Goal: Task Accomplishment & Management: Complete application form

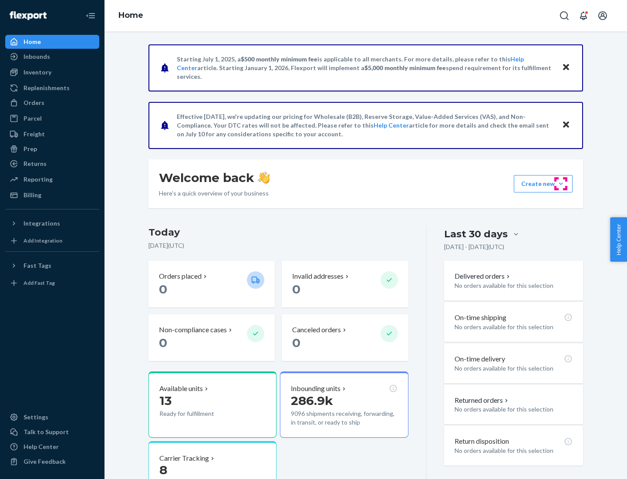
click at [561, 184] on button "Create new Create new inbound Create new order Create new product" at bounding box center [543, 183] width 59 height 17
click at [52, 57] on div "Inbounds" at bounding box center [52, 57] width 92 height 12
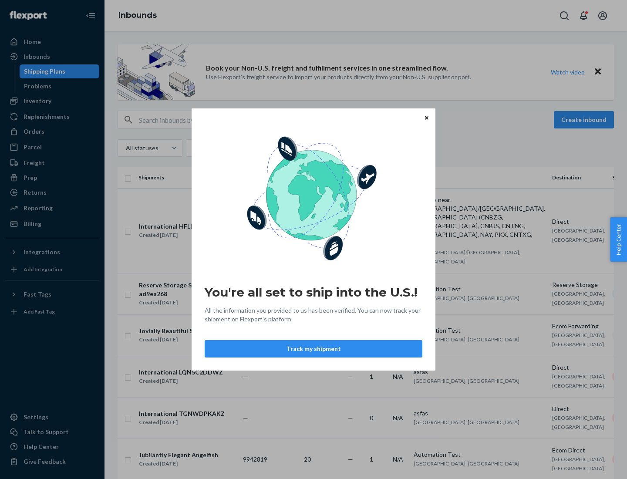
click at [314, 349] on button "Track my shipment" at bounding box center [314, 348] width 218 height 17
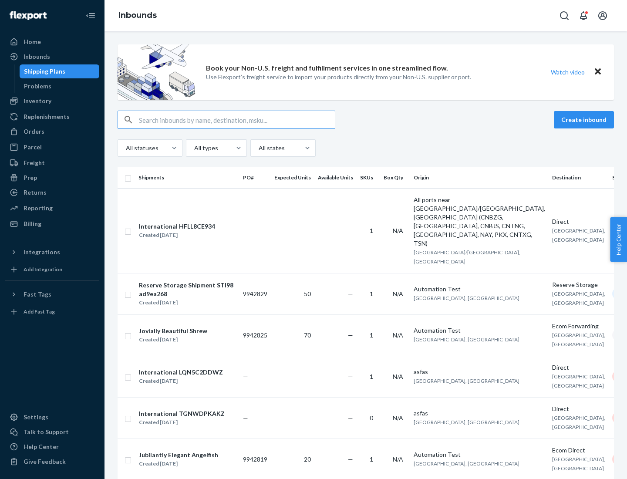
click at [585, 120] on button "Create inbound" at bounding box center [584, 119] width 60 height 17
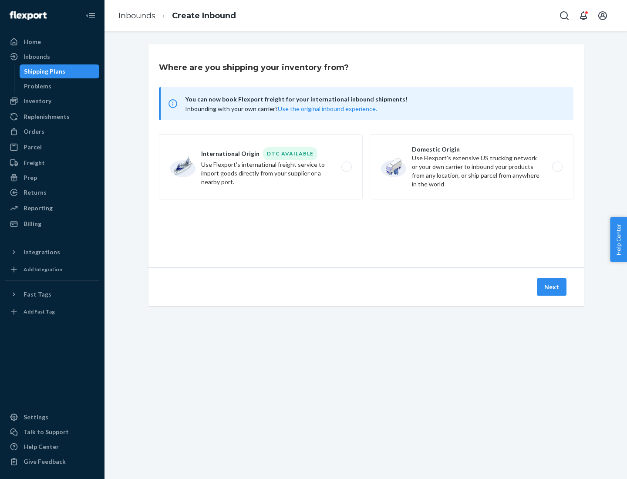
click at [261, 167] on label "International Origin DTC Available Use Flexport's international freight service…" at bounding box center [261, 166] width 204 height 65
click at [346, 167] on input "International Origin DTC Available Use Flexport's international freight service…" at bounding box center [349, 167] width 6 height 6
radio input "true"
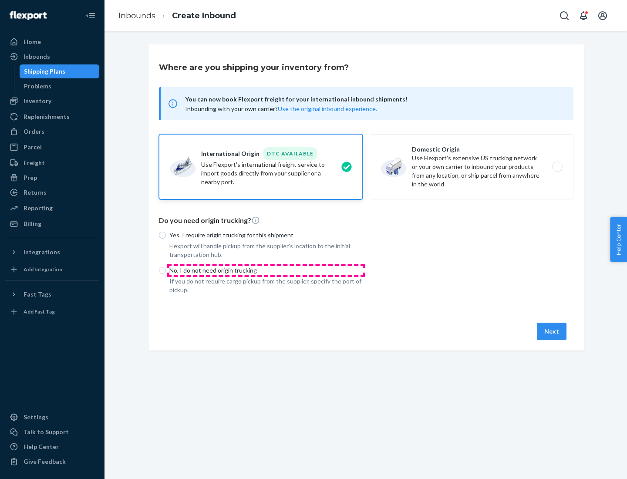
click at [266, 270] on p "No, I do not need origin trucking" at bounding box center [265, 270] width 193 height 9
click at [166, 270] on input "No, I do not need origin trucking" at bounding box center [162, 270] width 7 height 7
radio input "true"
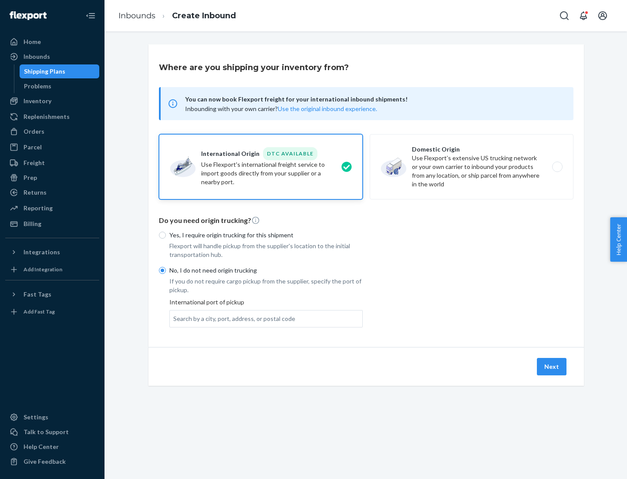
click at [232, 318] on div "Search by a city, port, address, or postal code" at bounding box center [234, 318] width 122 height 9
click at [174, 318] on input "Search by a city, port, address, or postal code" at bounding box center [173, 318] width 1 height 9
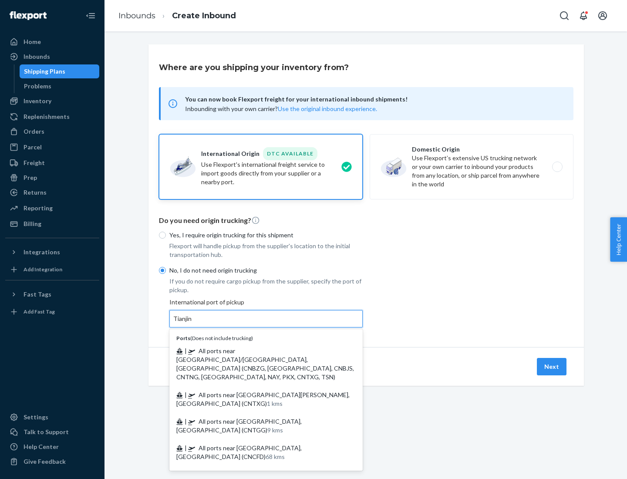
click at [257, 351] on span "| All ports near [GEOGRAPHIC_DATA]/[GEOGRAPHIC_DATA], [GEOGRAPHIC_DATA] (CNBZG,…" at bounding box center [265, 364] width 178 height 34
click at [192, 323] on input "Tianjin" at bounding box center [182, 318] width 19 height 9
type input "All ports near [GEOGRAPHIC_DATA]/[GEOGRAPHIC_DATA], [GEOGRAPHIC_DATA] (CNBZG, […"
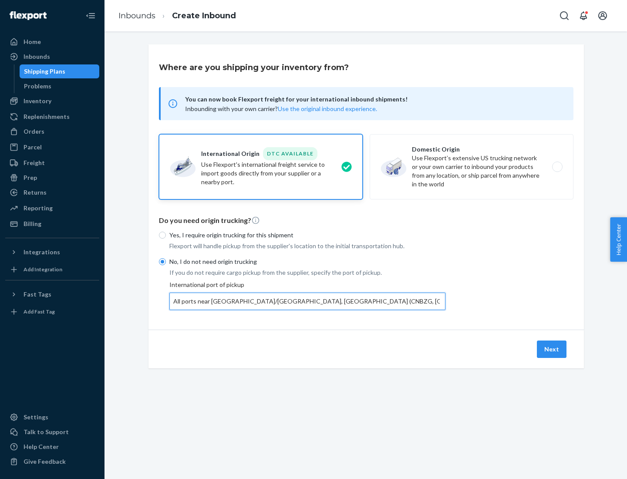
click at [552, 349] on button "Next" at bounding box center [552, 349] width 30 height 17
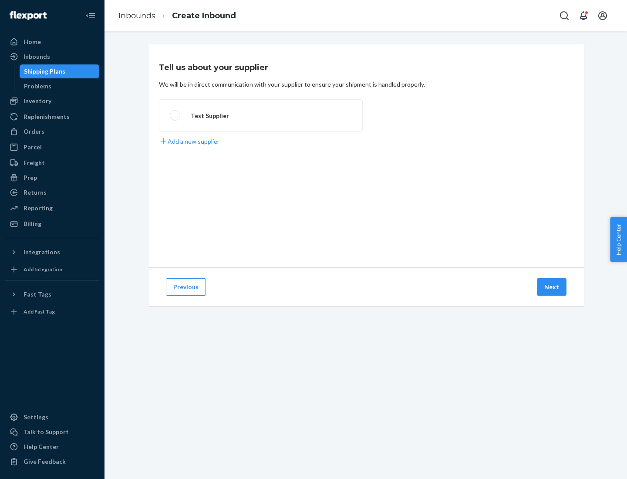
click at [261, 115] on label "Test Supplier" at bounding box center [261, 115] width 204 height 32
click at [175, 115] on input "Test Supplier" at bounding box center [173, 116] width 6 height 6
radio input "true"
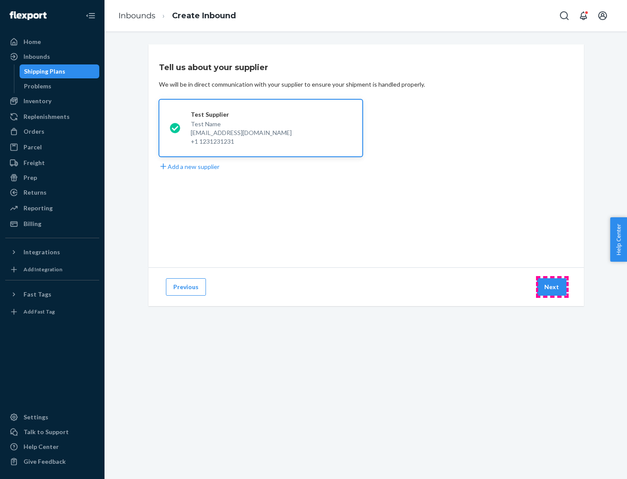
click at [552, 287] on button "Next" at bounding box center [552, 286] width 30 height 17
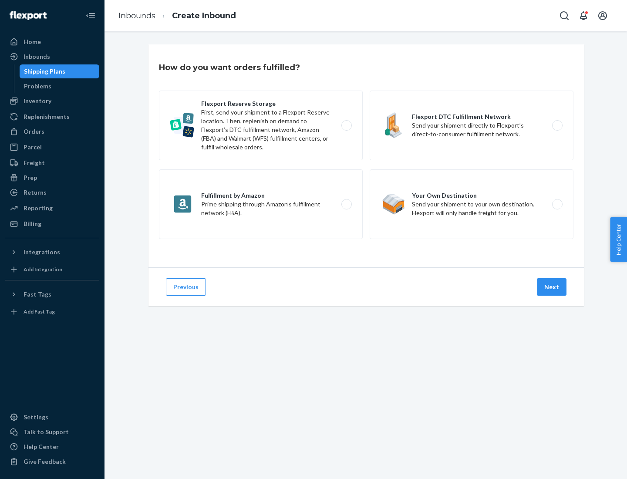
click at [366, 156] on div "Flexport Reserve Storage First, send your shipment to a Flexport Reserve locati…" at bounding box center [366, 166] width 415 height 151
click at [472, 125] on label "Flexport DTC Fulfillment Network Send your shipment directly to Flexport’s dire…" at bounding box center [472, 126] width 204 height 70
click at [557, 125] on input "Flexport DTC Fulfillment Network Send your shipment directly to Flexport’s dire…" at bounding box center [560, 126] width 6 height 6
radio input "true"
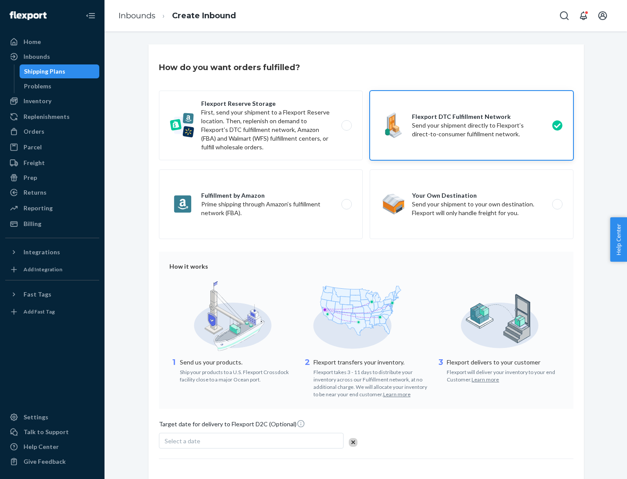
scroll to position [64, 0]
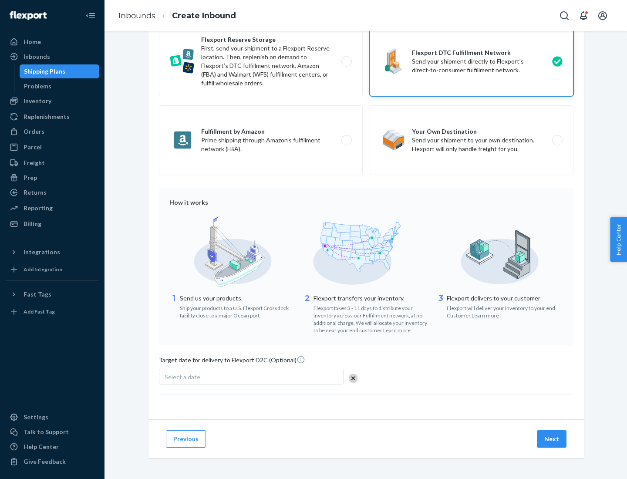
click at [552, 438] on button "Next" at bounding box center [552, 438] width 30 height 17
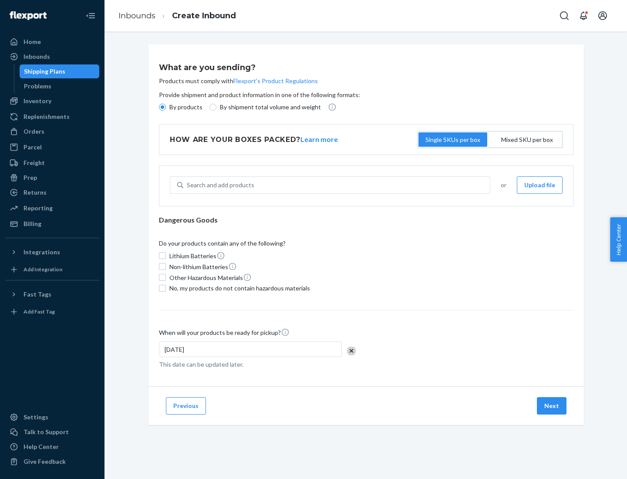
click at [185, 107] on p "By products" at bounding box center [185, 107] width 33 height 9
click at [166, 107] on input "By products" at bounding box center [162, 107] width 7 height 7
click at [219, 185] on div "Search and add products" at bounding box center [220, 185] width 67 height 9
click at [188, 185] on input "Search and add products" at bounding box center [187, 185] width 1 height 9
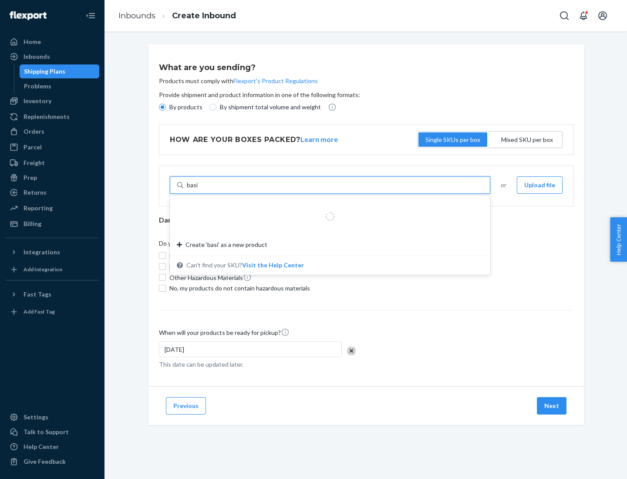
type input "basic"
click at [327, 206] on div "Basic Test Product 1" at bounding box center [327, 206] width 300 height 9
click at [201, 189] on input "basic" at bounding box center [194, 185] width 14 height 9
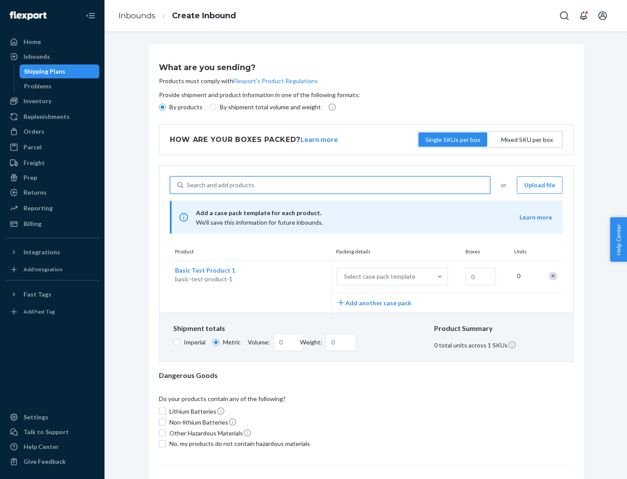
scroll to position [21, 0]
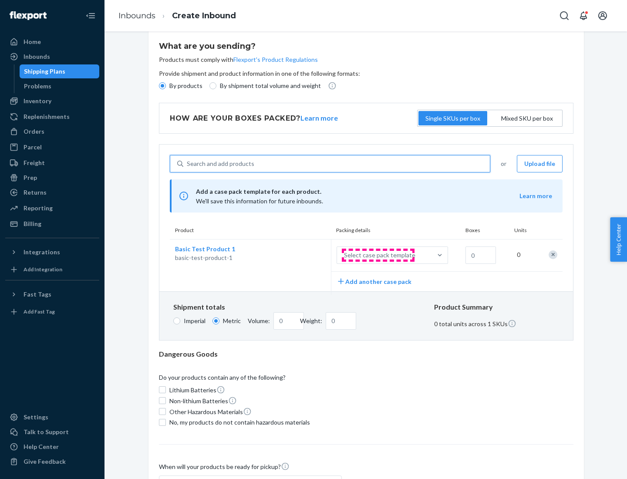
click at [378, 255] on div "Select case pack template" at bounding box center [379, 255] width 71 height 9
click at [301, 255] on input "Select case pack template" at bounding box center [301, 255] width 0 height 0
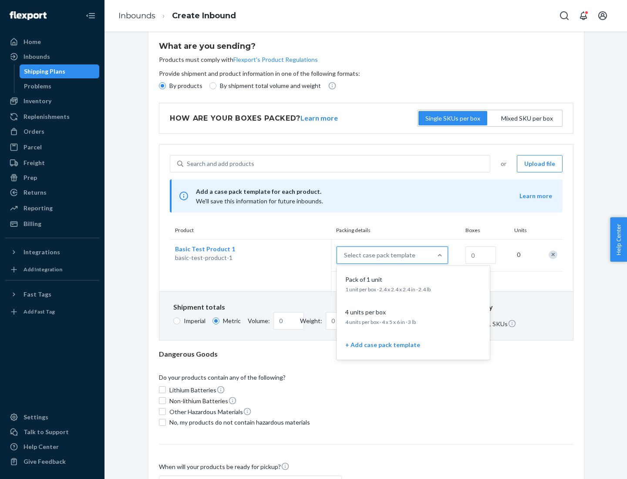
scroll to position [50, 0]
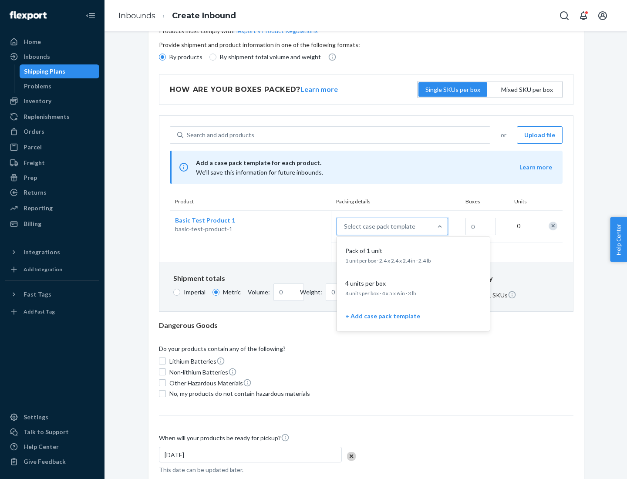
click at [413, 255] on div "Pack of 1 unit" at bounding box center [411, 250] width 139 height 9
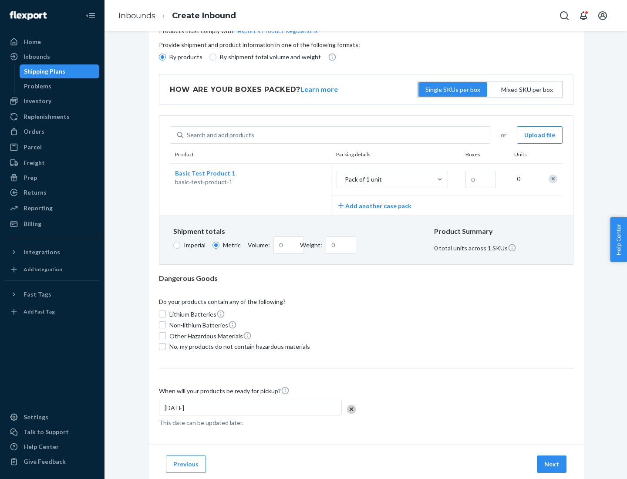
scroll to position [0, 0]
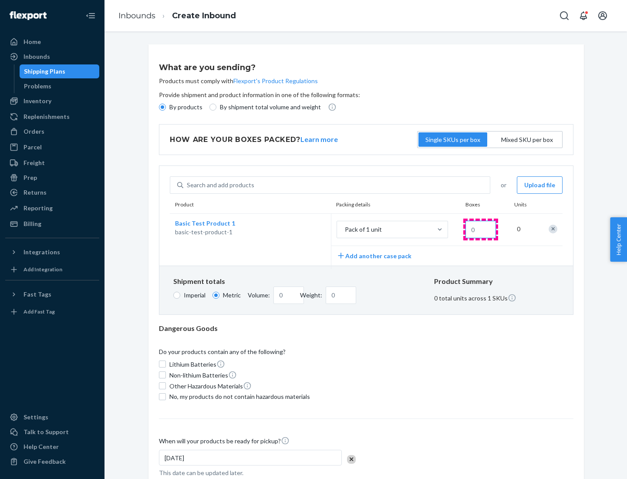
type input "1.09"
type input "1"
type input "10.89"
type input "10"
type input "0.02"
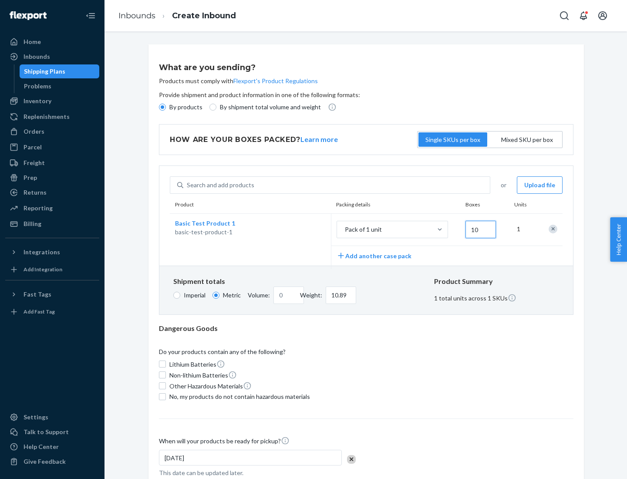
type input "108.86"
type input "100"
type input "0.23"
type input "1088.62"
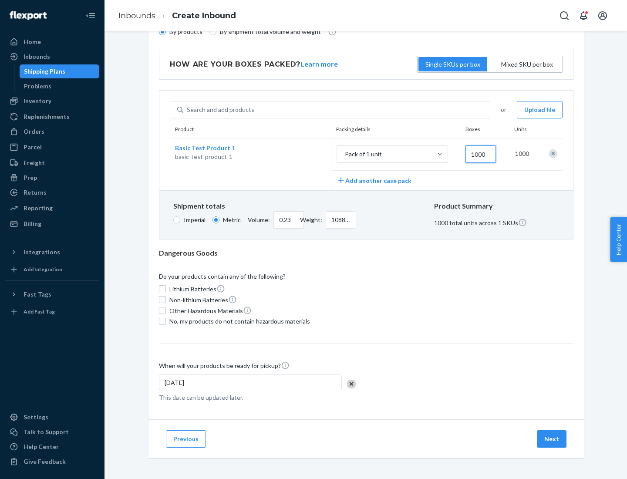
type input "1000"
click at [238, 321] on span "No, my products do not contain hazardous materials" at bounding box center [239, 321] width 141 height 9
click at [166, 321] on input "No, my products do not contain hazardous materials" at bounding box center [162, 321] width 7 height 7
checkbox input "true"
click at [552, 438] on button "Next" at bounding box center [552, 438] width 30 height 17
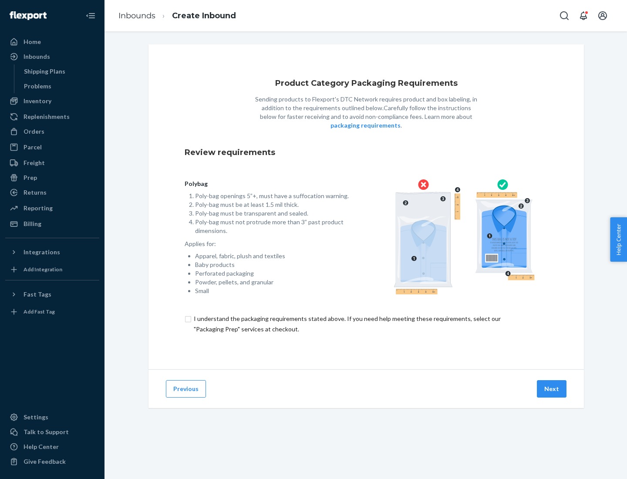
click at [366, 324] on input "checkbox" at bounding box center [366, 324] width 363 height 21
checkbox input "true"
click at [552, 388] on button "Next" at bounding box center [552, 388] width 30 height 17
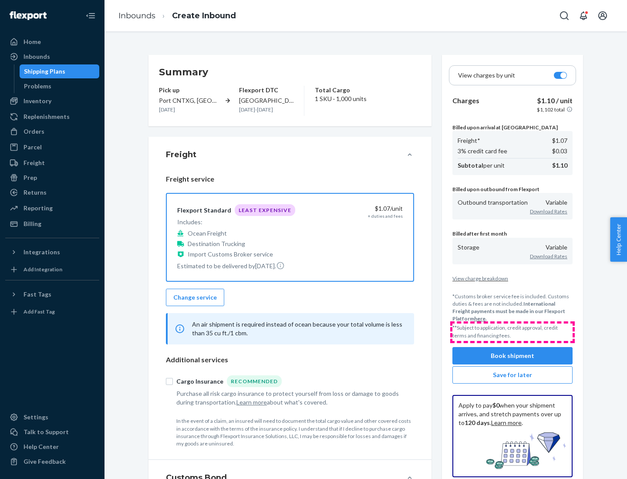
scroll to position [101, 0]
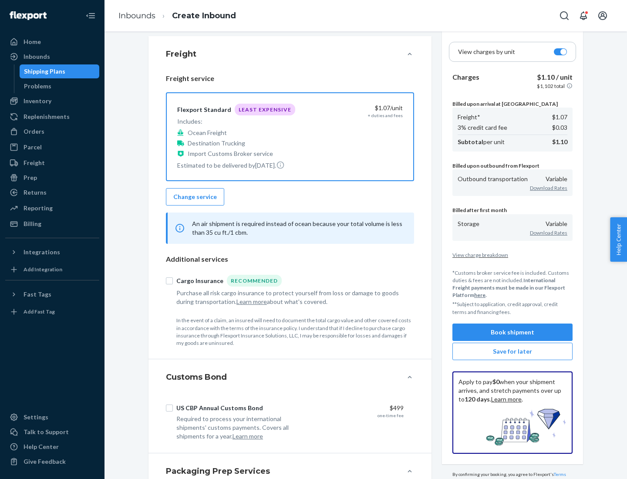
click at [512, 332] on button "Book shipment" at bounding box center [512, 332] width 120 height 17
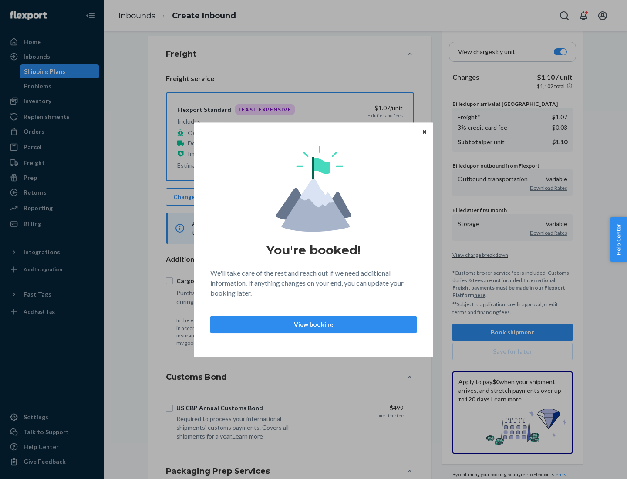
click at [314, 324] on p "View booking" at bounding box center [314, 324] width 192 height 9
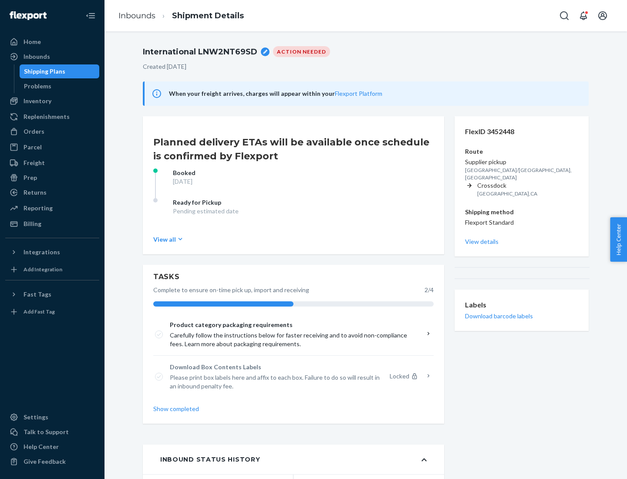
scroll to position [70, 0]
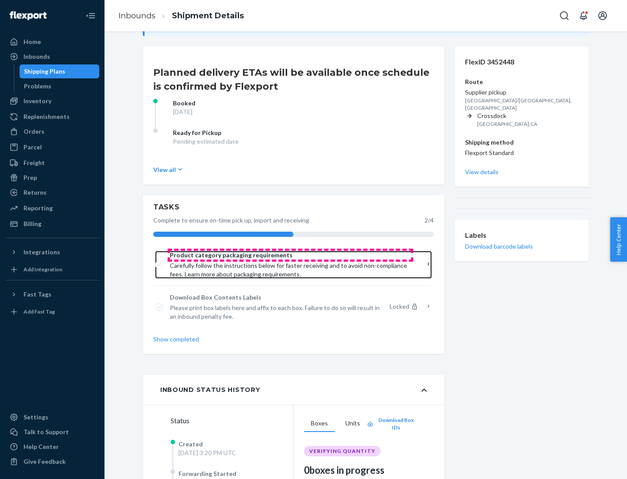
click at [290, 255] on span "Product category packaging requirements" at bounding box center [290, 255] width 241 height 9
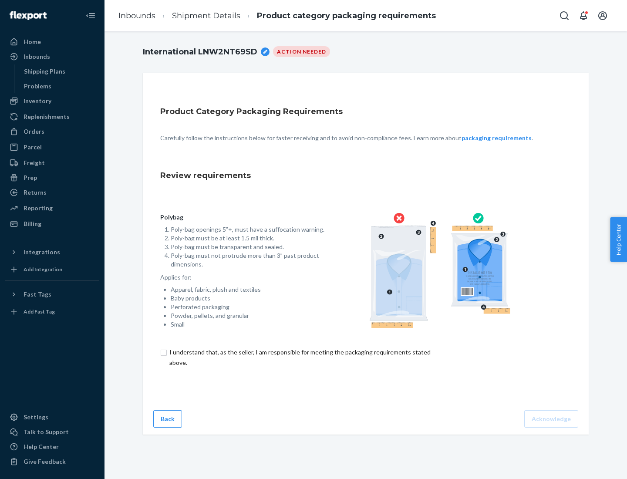
click at [299, 357] on input "checkbox" at bounding box center [305, 357] width 290 height 21
checkbox input "true"
click at [552, 418] on button "Acknowledge" at bounding box center [551, 418] width 54 height 17
